Goal: Task Accomplishment & Management: Manage account settings

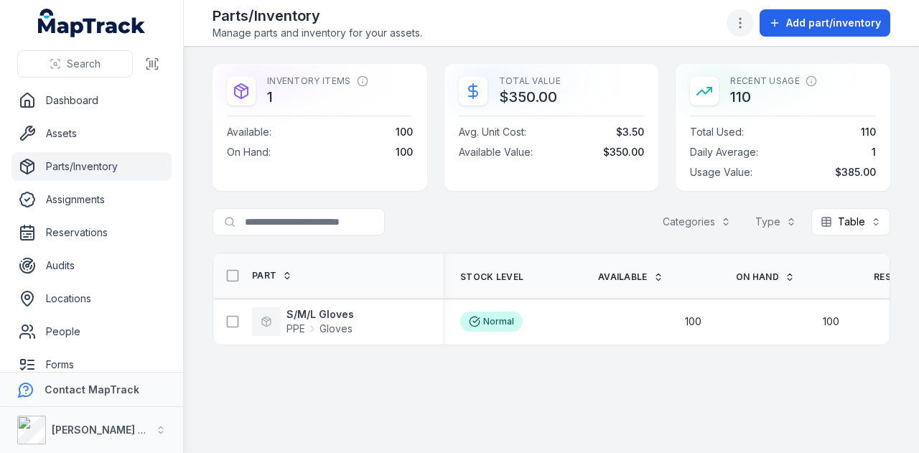
click at [747, 27] on icon "button" at bounding box center [740, 23] width 14 height 14
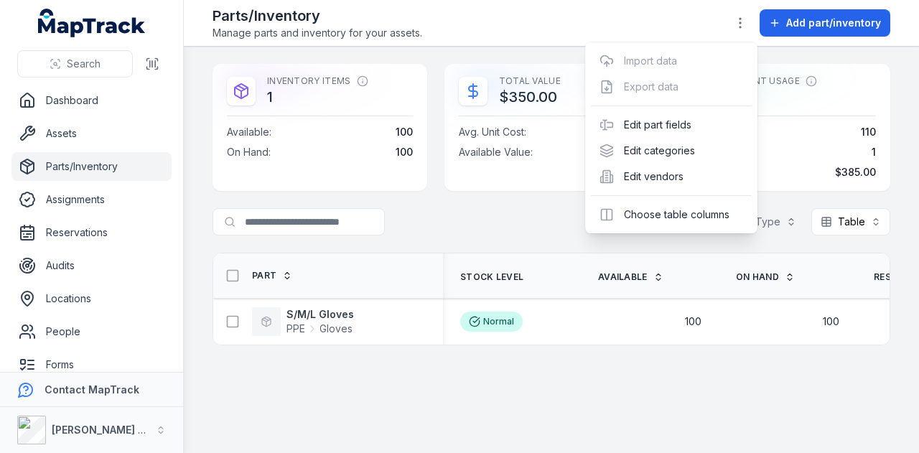
click at [658, 1] on header "Toggle Navigation Parts/Inventory Manage parts and inventory for your assets. A…" at bounding box center [551, 23] width 735 height 47
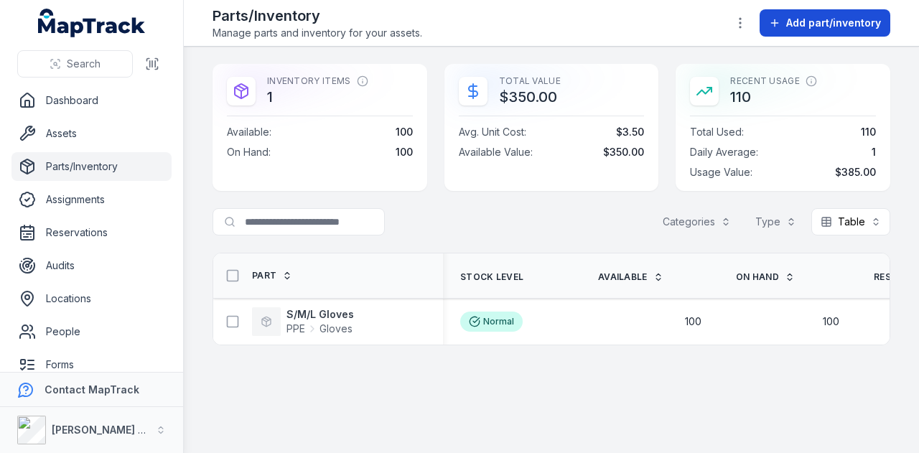
click at [787, 32] on button "Add part/inventory" at bounding box center [825, 22] width 131 height 27
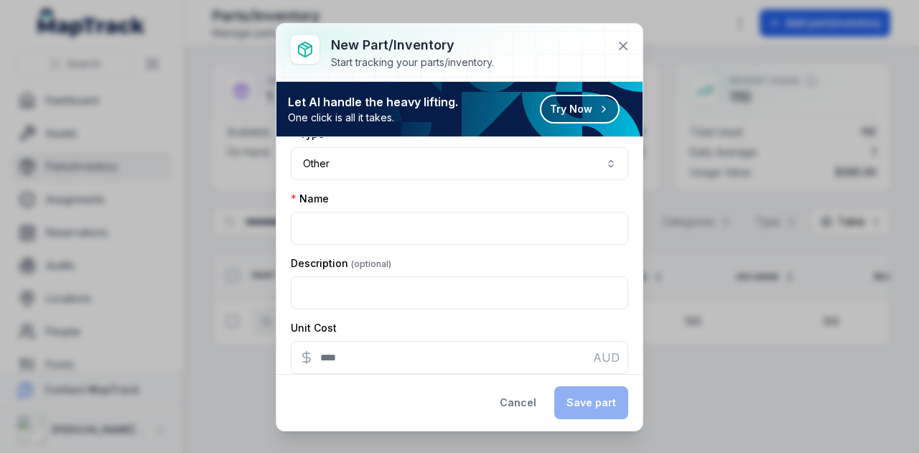
scroll to position [197, 0]
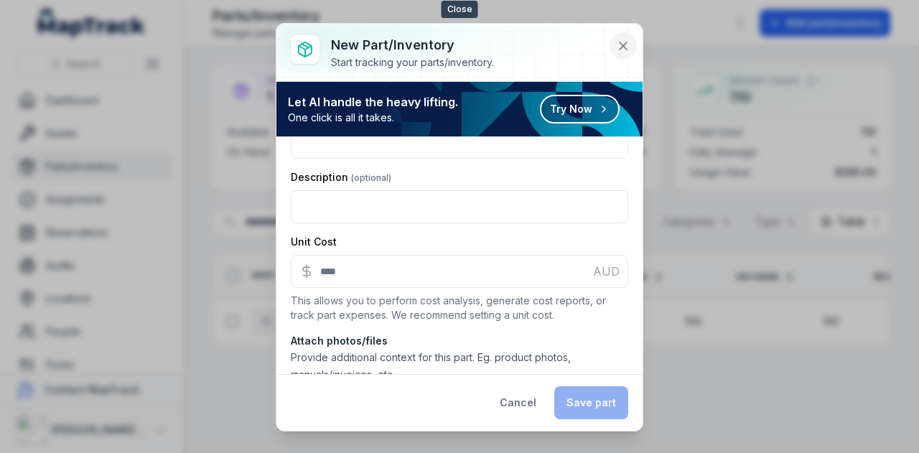
click at [619, 50] on icon at bounding box center [623, 46] width 14 height 14
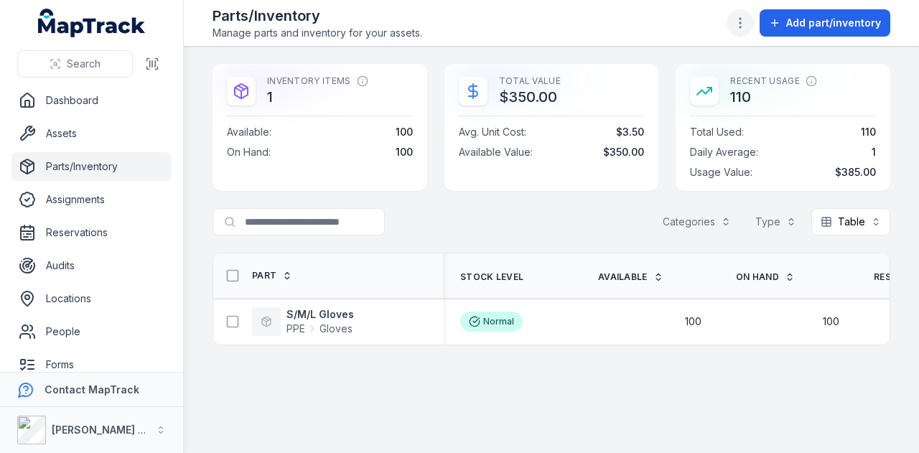
click at [741, 27] on circle "button" at bounding box center [740, 27] width 1 height 1
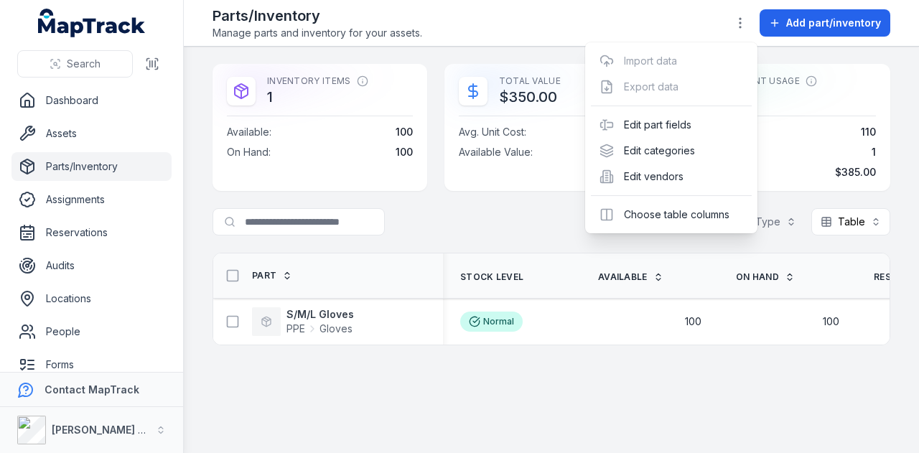
click at [699, 371] on div "Toggle Navigation Parts/Inventory Manage parts and inventory for your assets. A…" at bounding box center [551, 226] width 735 height 453
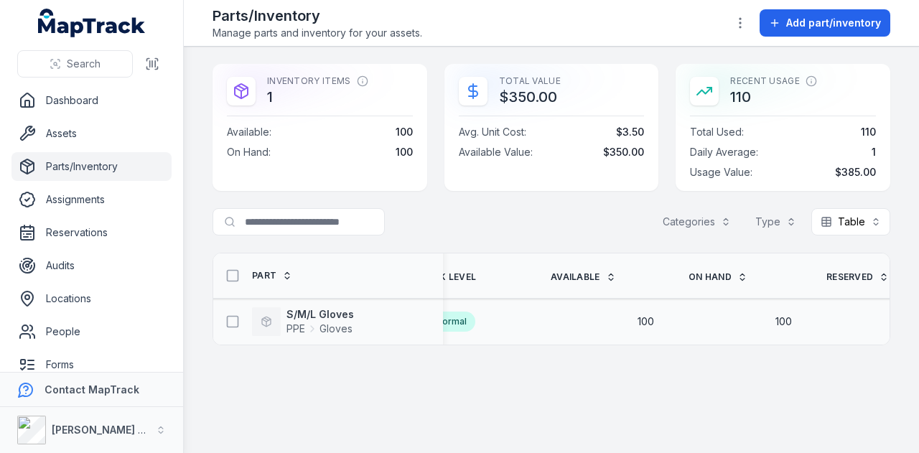
scroll to position [0, 0]
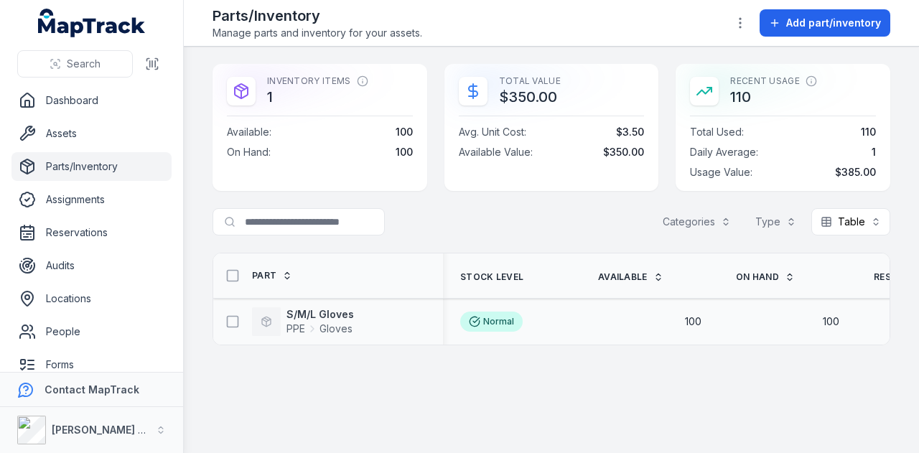
click at [561, 312] on div "Normal" at bounding box center [511, 322] width 103 height 20
click at [595, 443] on main "Inventory Items 1 Available : 100 On Hand : 100 Total Value $350.00 Avg. Unit C…" at bounding box center [551, 250] width 735 height 406
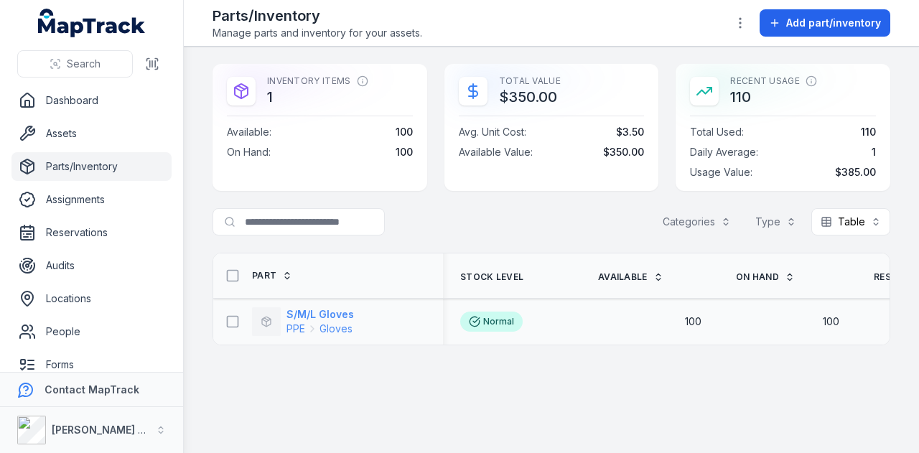
click at [343, 311] on strong "S/M/L Gloves" at bounding box center [319, 314] width 67 height 14
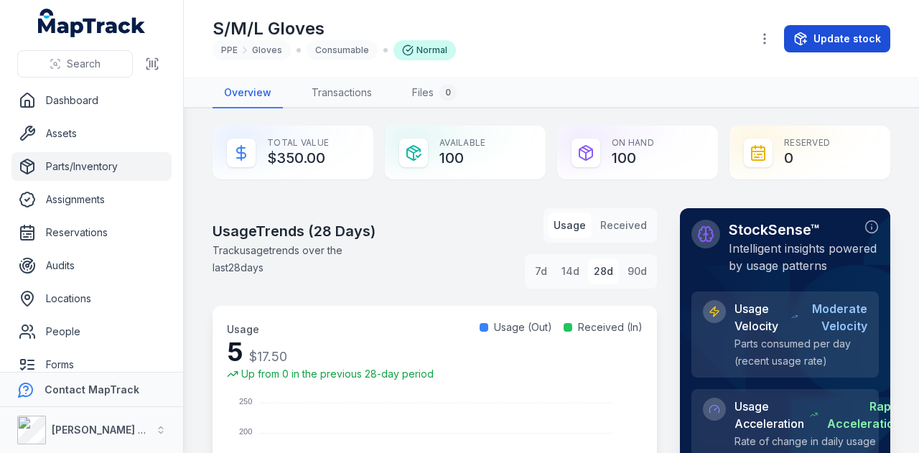
click at [816, 35] on button "Update stock" at bounding box center [837, 38] width 106 height 27
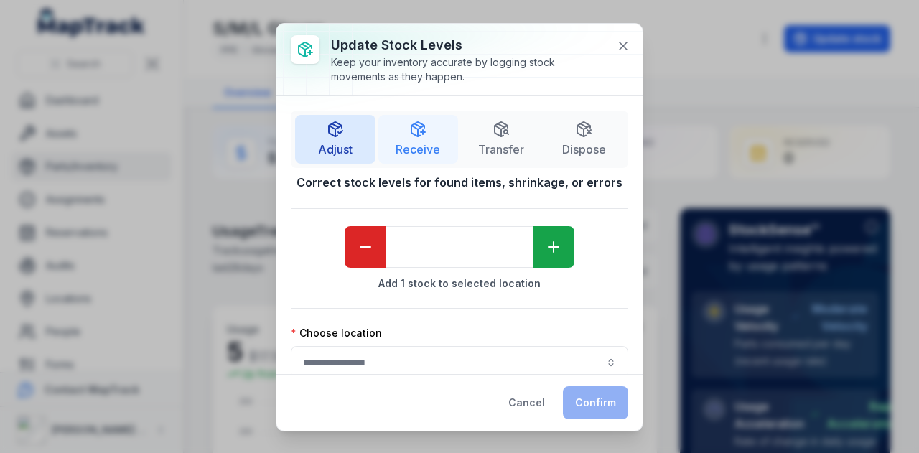
click at [424, 141] on span "Receive" at bounding box center [418, 149] width 45 height 17
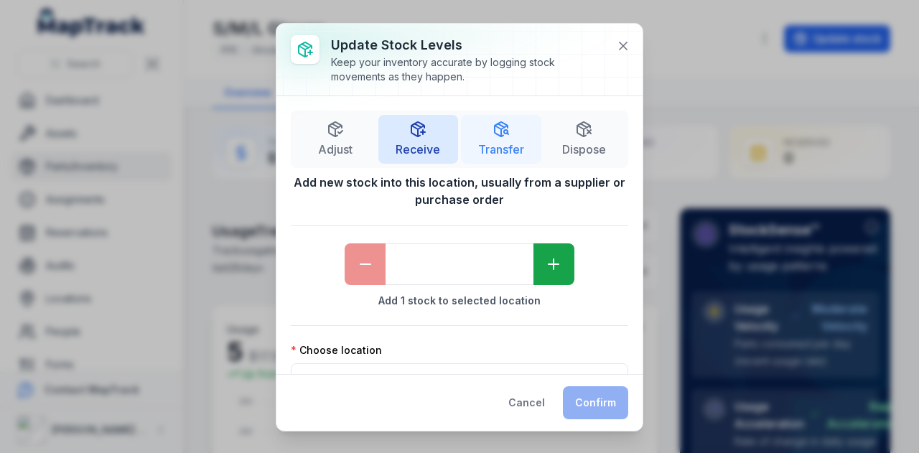
click at [493, 141] on span "Transfer" at bounding box center [501, 149] width 46 height 17
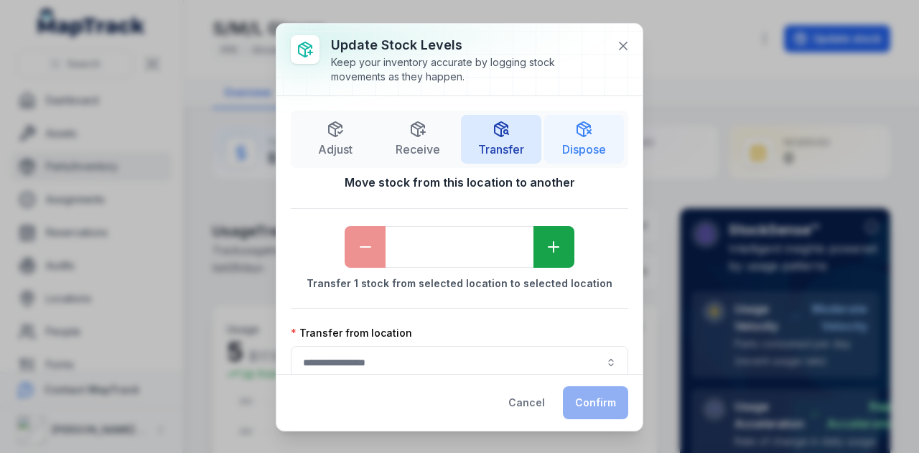
click at [603, 138] on button "Dispose" at bounding box center [584, 139] width 80 height 49
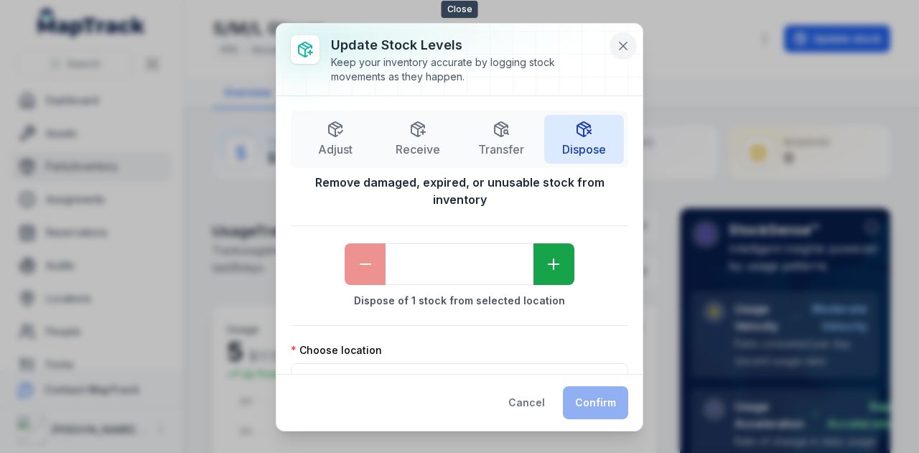
click at [617, 49] on icon at bounding box center [623, 46] width 14 height 14
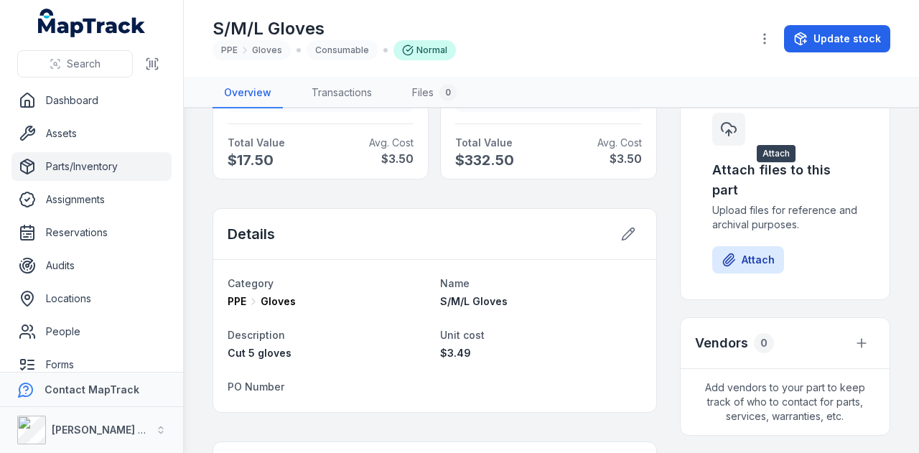
scroll to position [752, 0]
click at [766, 42] on icon "button" at bounding box center [764, 39] width 14 height 14
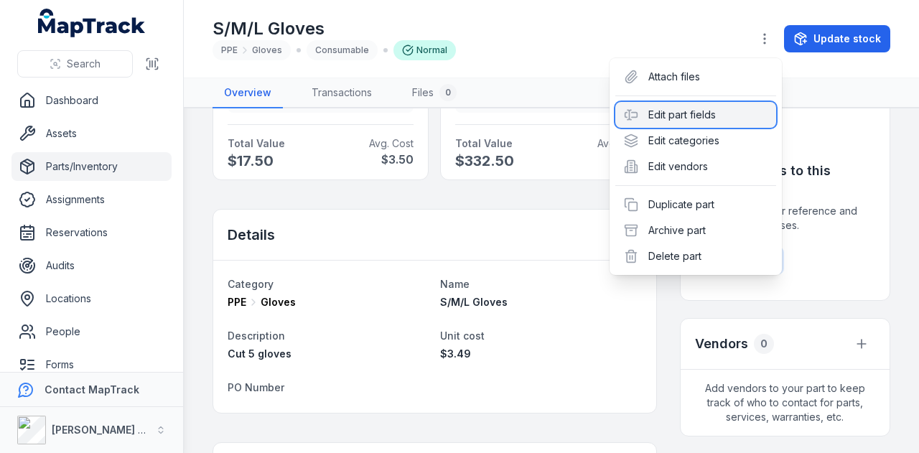
click at [729, 117] on div "Edit part fields" at bounding box center [695, 115] width 161 height 26
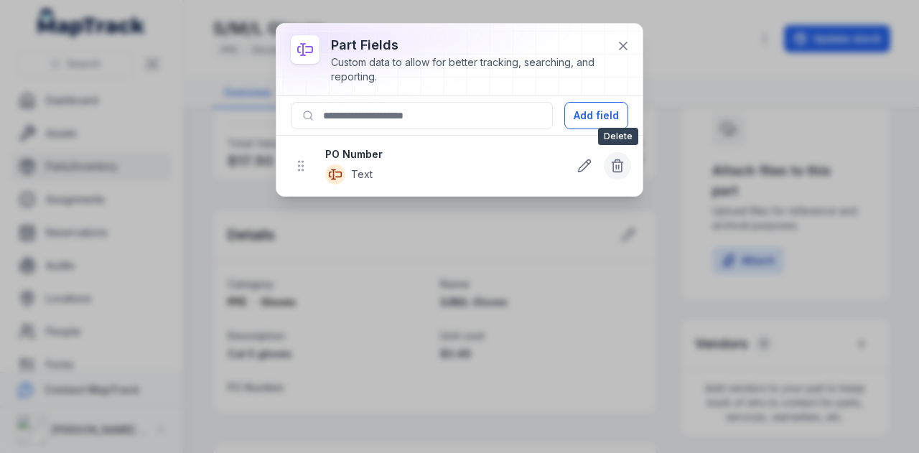
click at [619, 163] on icon at bounding box center [617, 166] width 14 height 14
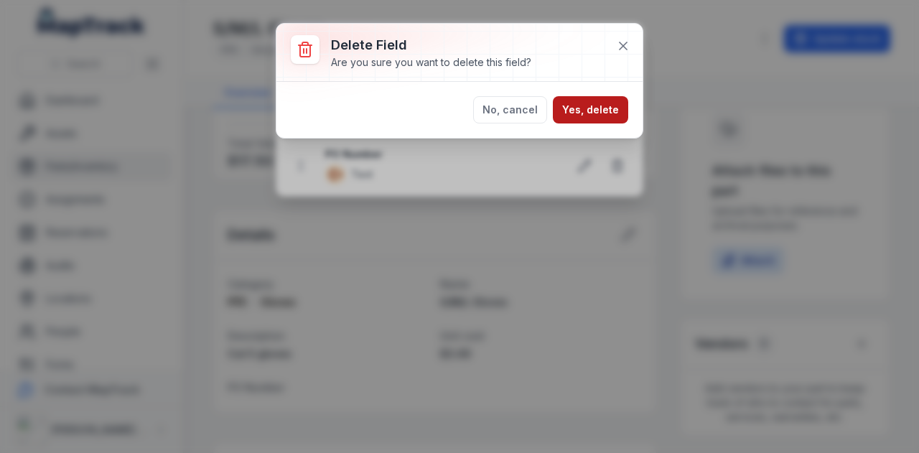
click at [598, 109] on button "Yes, delete" at bounding box center [590, 109] width 75 height 27
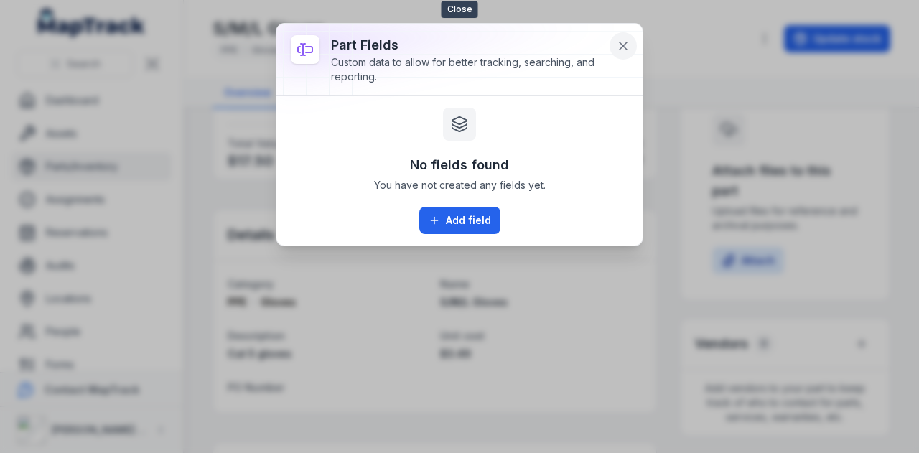
click at [625, 51] on icon at bounding box center [623, 46] width 14 height 14
